Goal: Task Accomplishment & Management: Complete application form

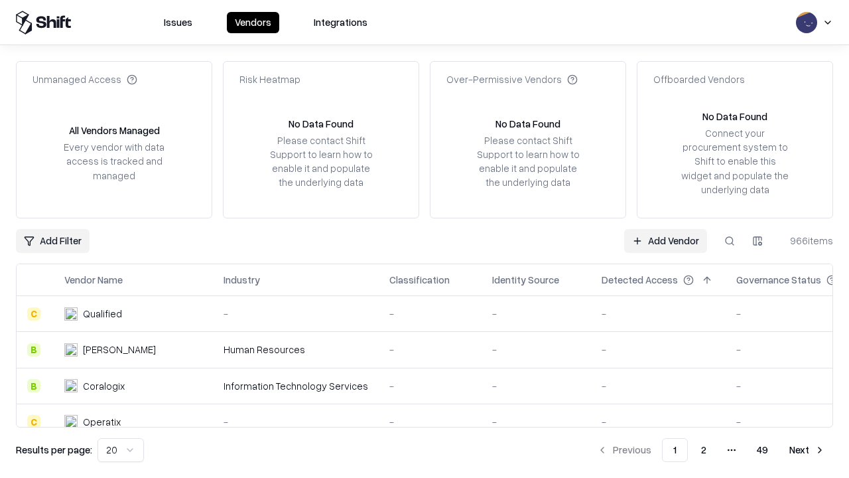
click at [665, 240] on link "Add Vendor" at bounding box center [665, 241] width 83 height 24
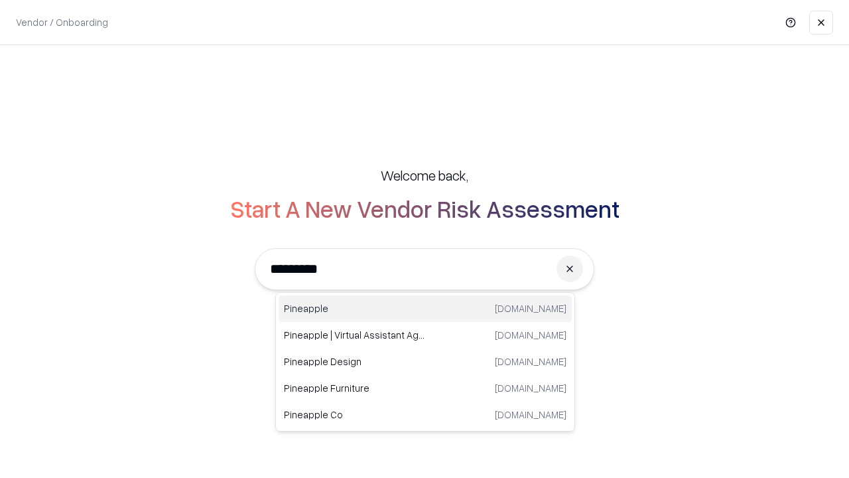
click at [425, 308] on div "Pineapple [DOMAIN_NAME]" at bounding box center [425, 308] width 293 height 27
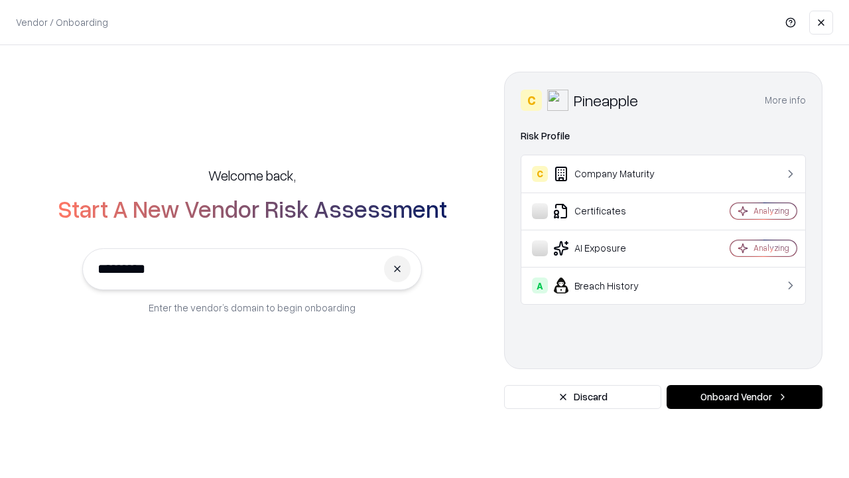
type input "*********"
click at [744, 397] on button "Onboard Vendor" at bounding box center [745, 397] width 156 height 24
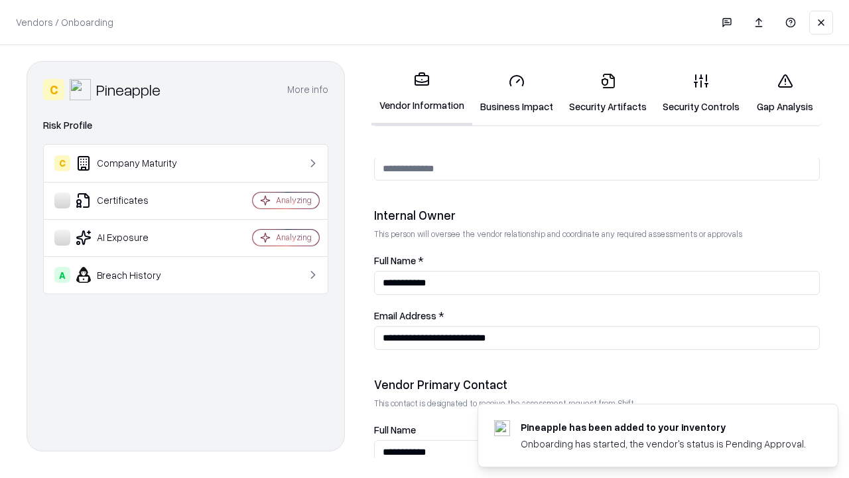
scroll to position [687, 0]
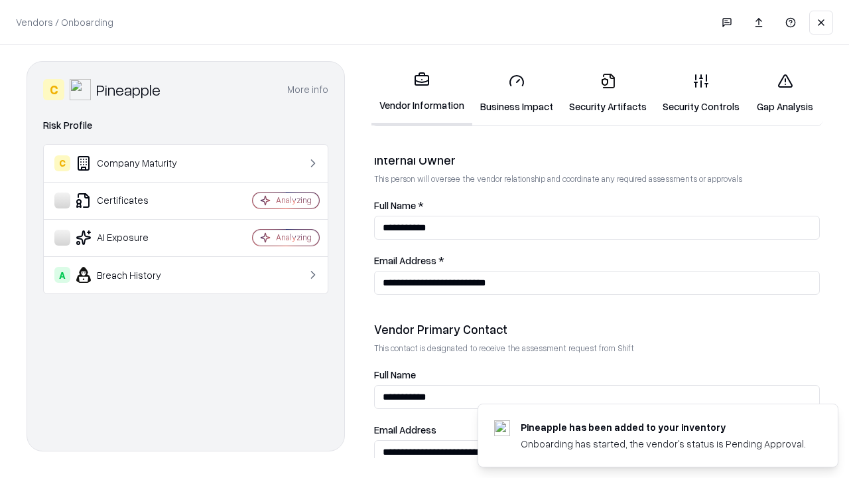
click at [608, 93] on link "Security Artifacts" at bounding box center [608, 93] width 94 height 62
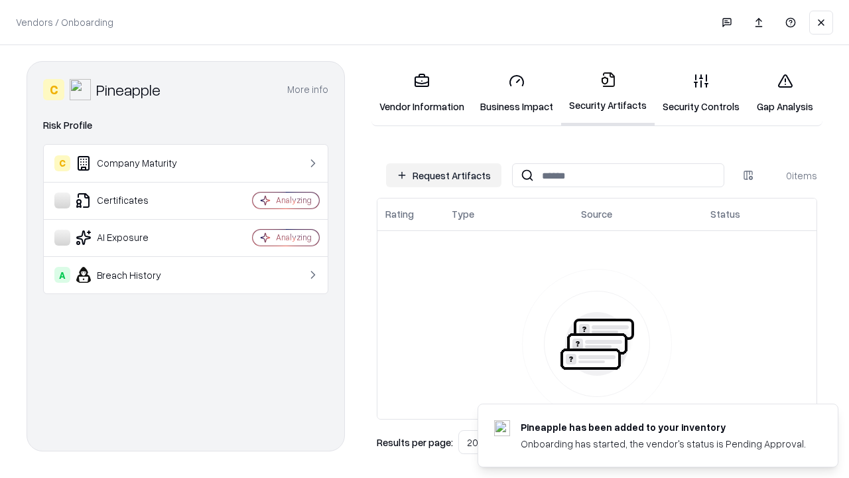
click at [444, 175] on button "Request Artifacts" at bounding box center [443, 175] width 115 height 24
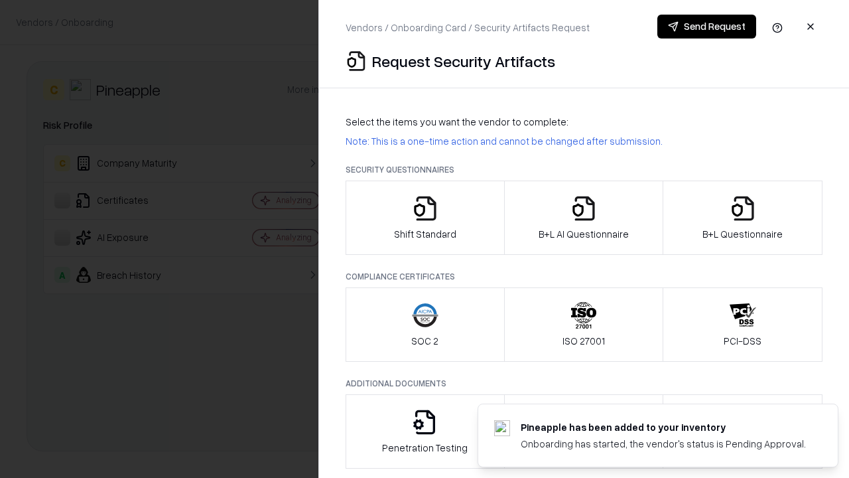
click at [742, 218] on icon "button" at bounding box center [743, 208] width 27 height 27
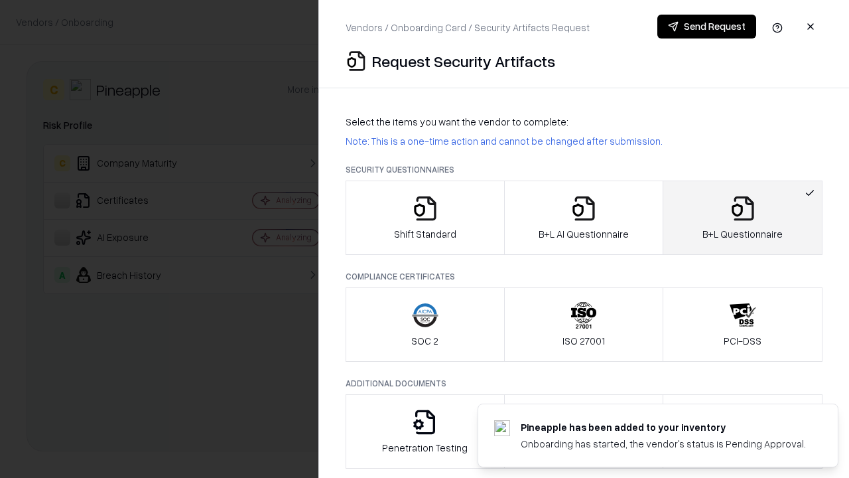
click at [583, 218] on icon "button" at bounding box center [584, 208] width 27 height 27
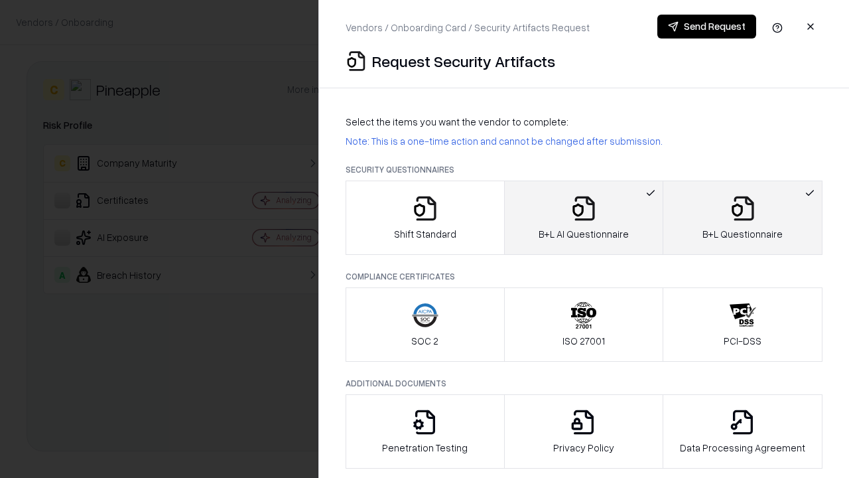
click at [707, 27] on button "Send Request" at bounding box center [706, 27] width 99 height 24
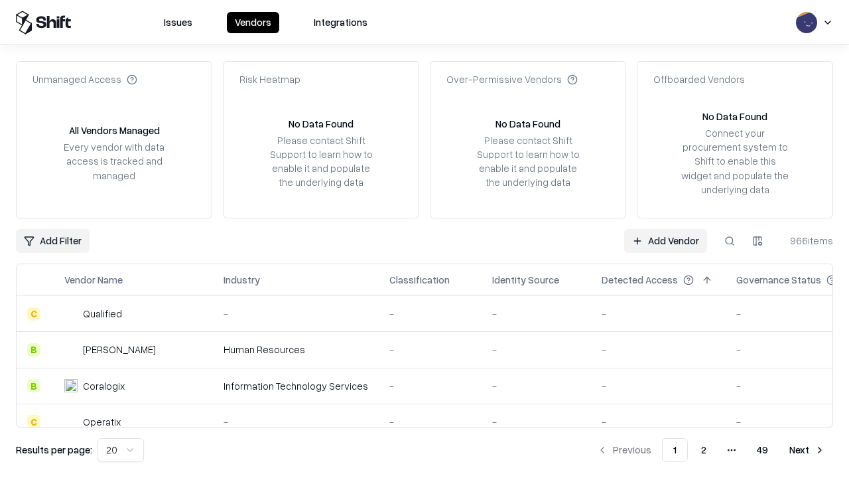
click at [730, 240] on button at bounding box center [730, 241] width 24 height 24
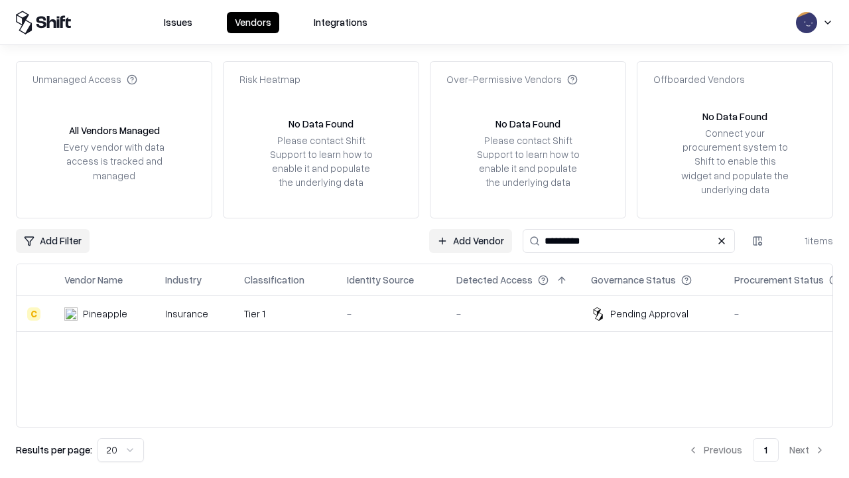
type input "*********"
click at [433, 313] on div "-" at bounding box center [391, 314] width 88 height 14
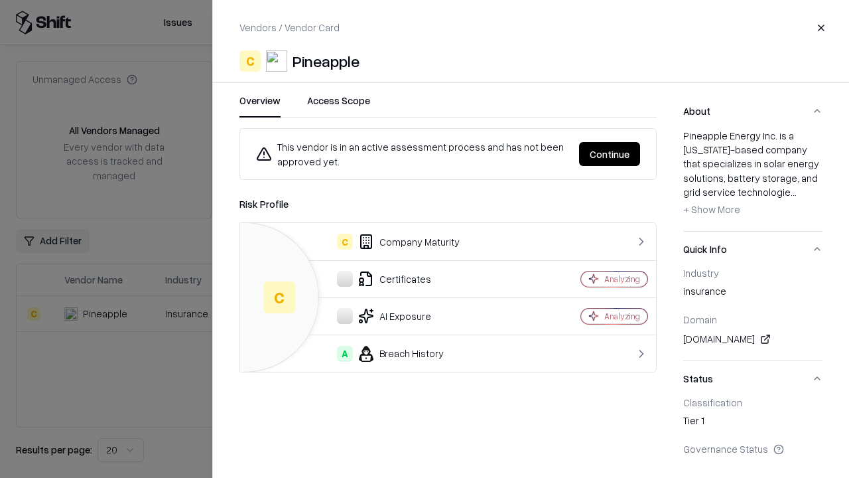
click at [610, 154] on button "Continue" at bounding box center [609, 154] width 61 height 24
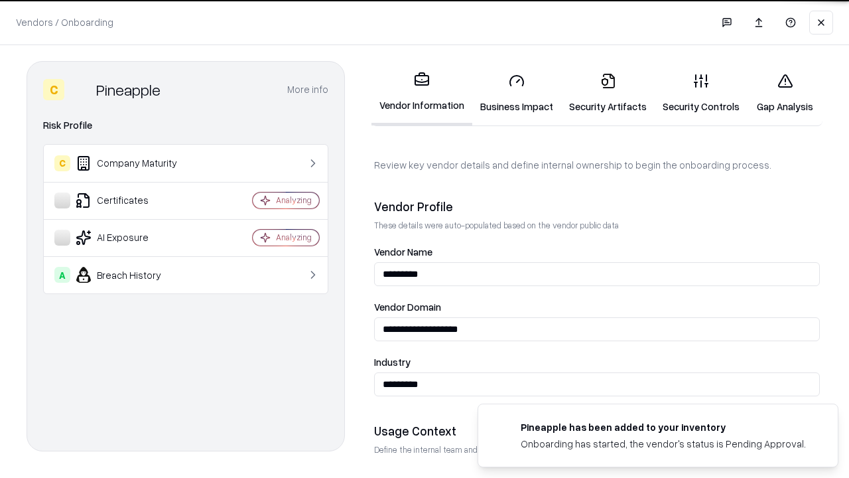
click at [608, 93] on link "Security Artifacts" at bounding box center [608, 93] width 94 height 62
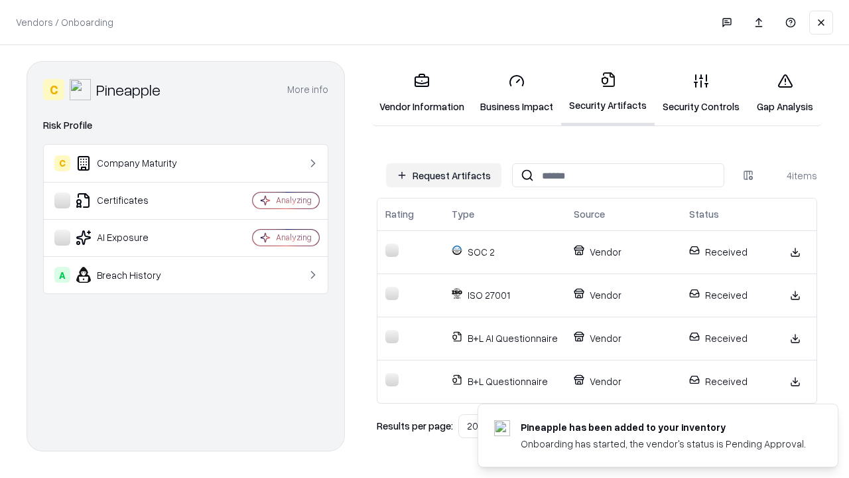
click at [785, 93] on link "Gap Analysis" at bounding box center [785, 93] width 75 height 62
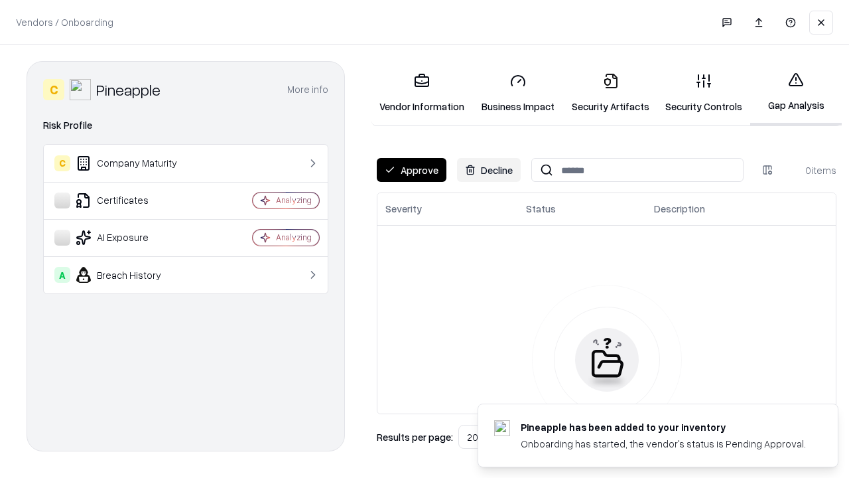
click at [411, 170] on button "Approve" at bounding box center [412, 170] width 70 height 24
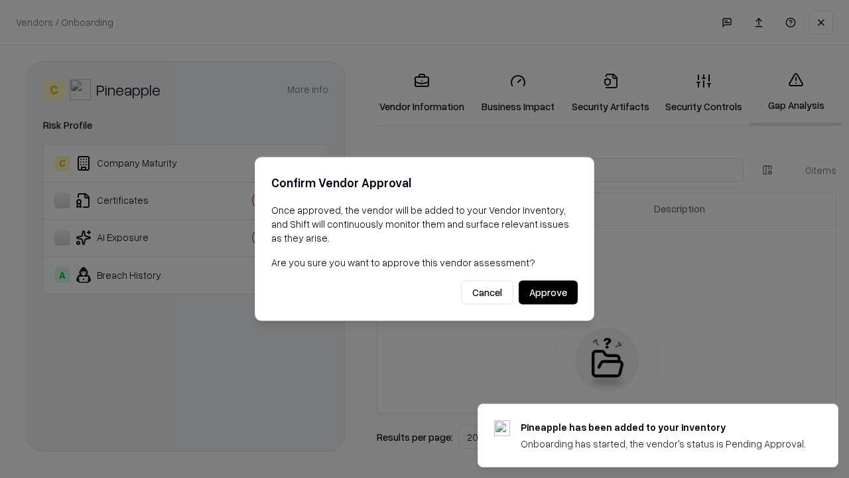
click at [548, 292] on button "Approve" at bounding box center [548, 293] width 59 height 24
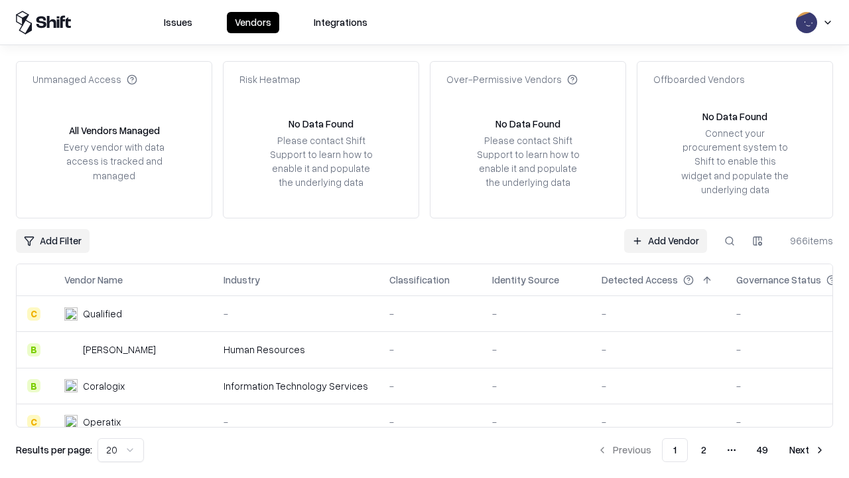
type input "*********"
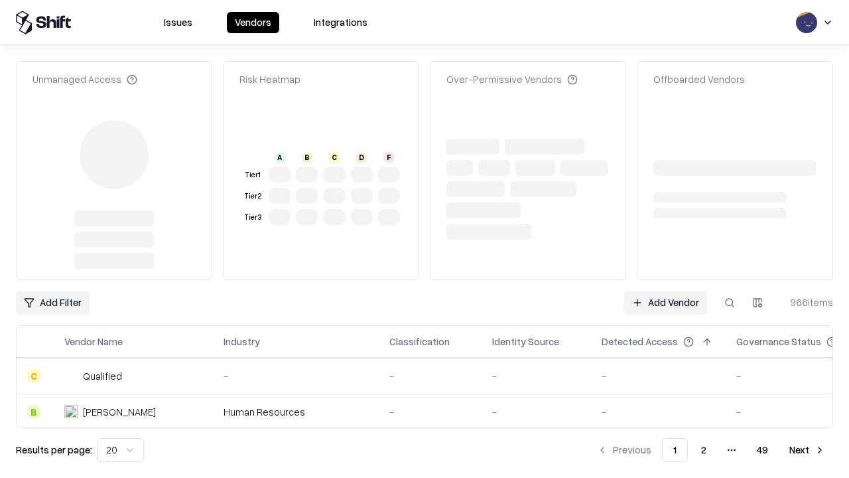
click at [665, 291] on link "Add Vendor" at bounding box center [665, 303] width 83 height 24
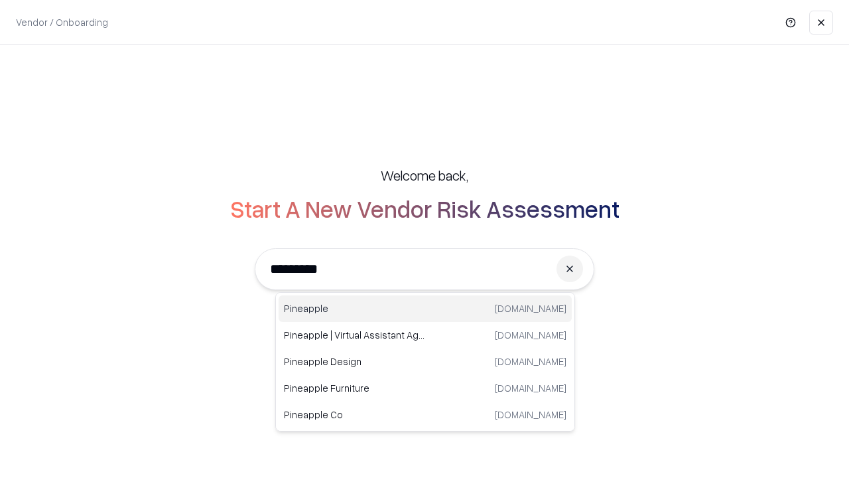
click at [425, 308] on div "Pineapple [DOMAIN_NAME]" at bounding box center [425, 308] width 293 height 27
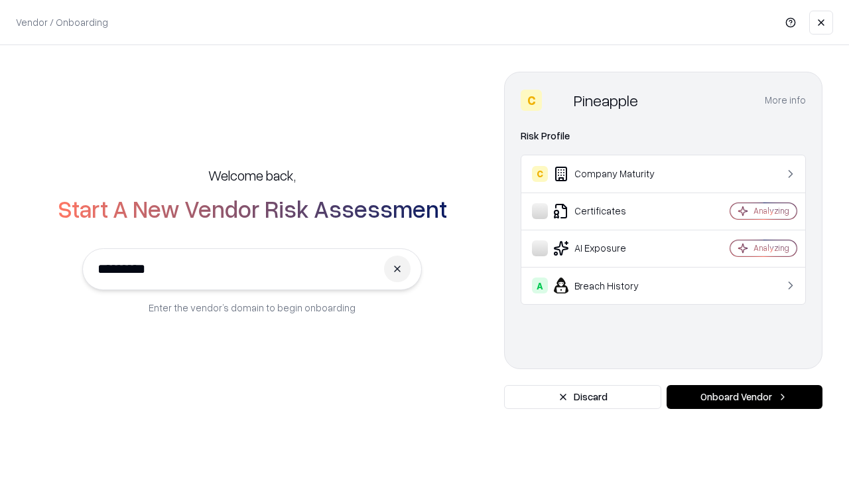
type input "*********"
click at [744, 397] on button "Onboard Vendor" at bounding box center [745, 397] width 156 height 24
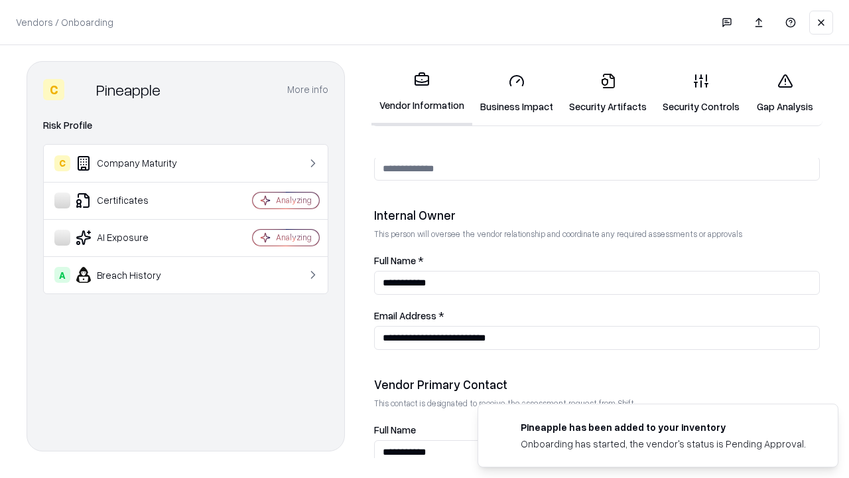
scroll to position [687, 0]
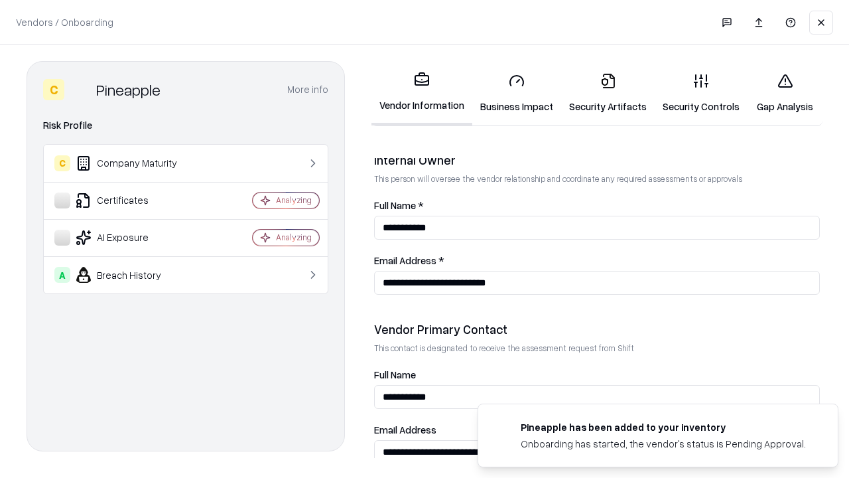
click at [785, 93] on link "Gap Analysis" at bounding box center [785, 93] width 75 height 62
